Goal: Check status: Check status

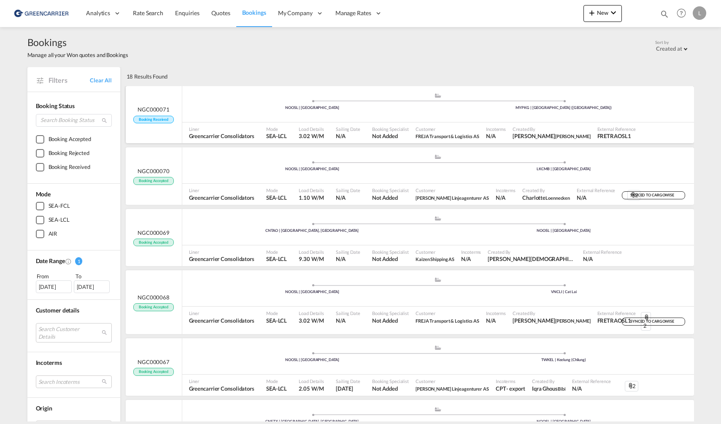
click at [431, 127] on span "Customer" at bounding box center [448, 129] width 64 height 6
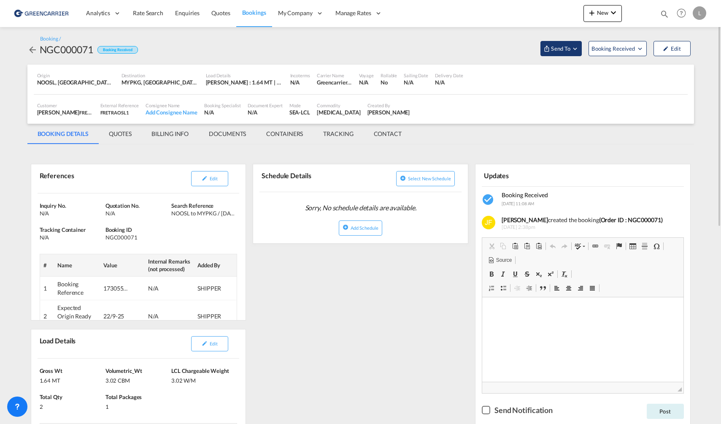
click at [566, 54] on button "Send To" at bounding box center [561, 48] width 41 height 15
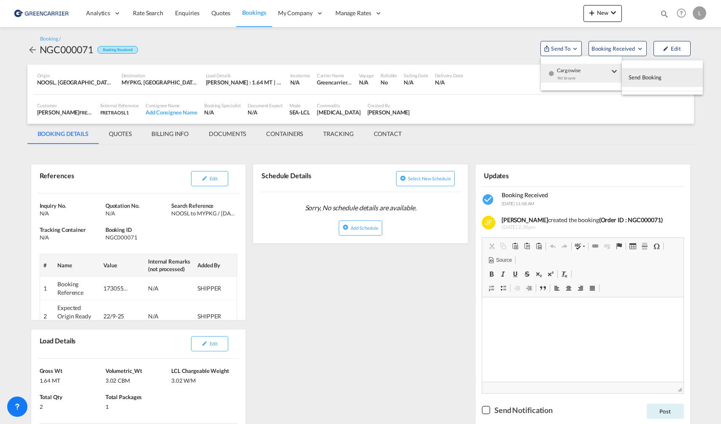
click at [344, 342] on md-backdrop at bounding box center [360, 212] width 721 height 424
